Goal: Task Accomplishment & Management: Use online tool/utility

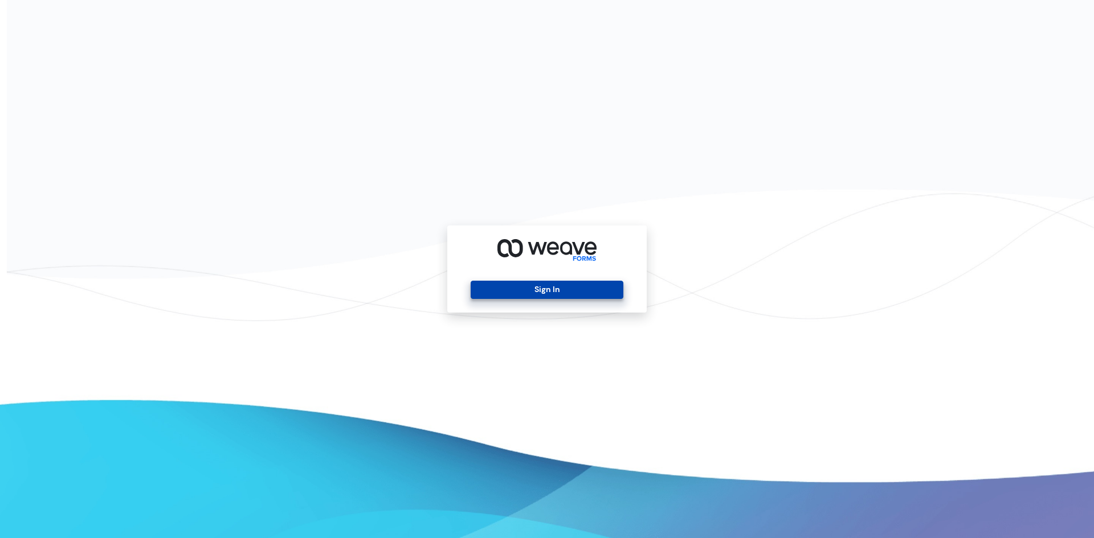
click at [495, 295] on button "Sign In" at bounding box center [547, 290] width 152 height 18
